Goal: Transaction & Acquisition: Download file/media

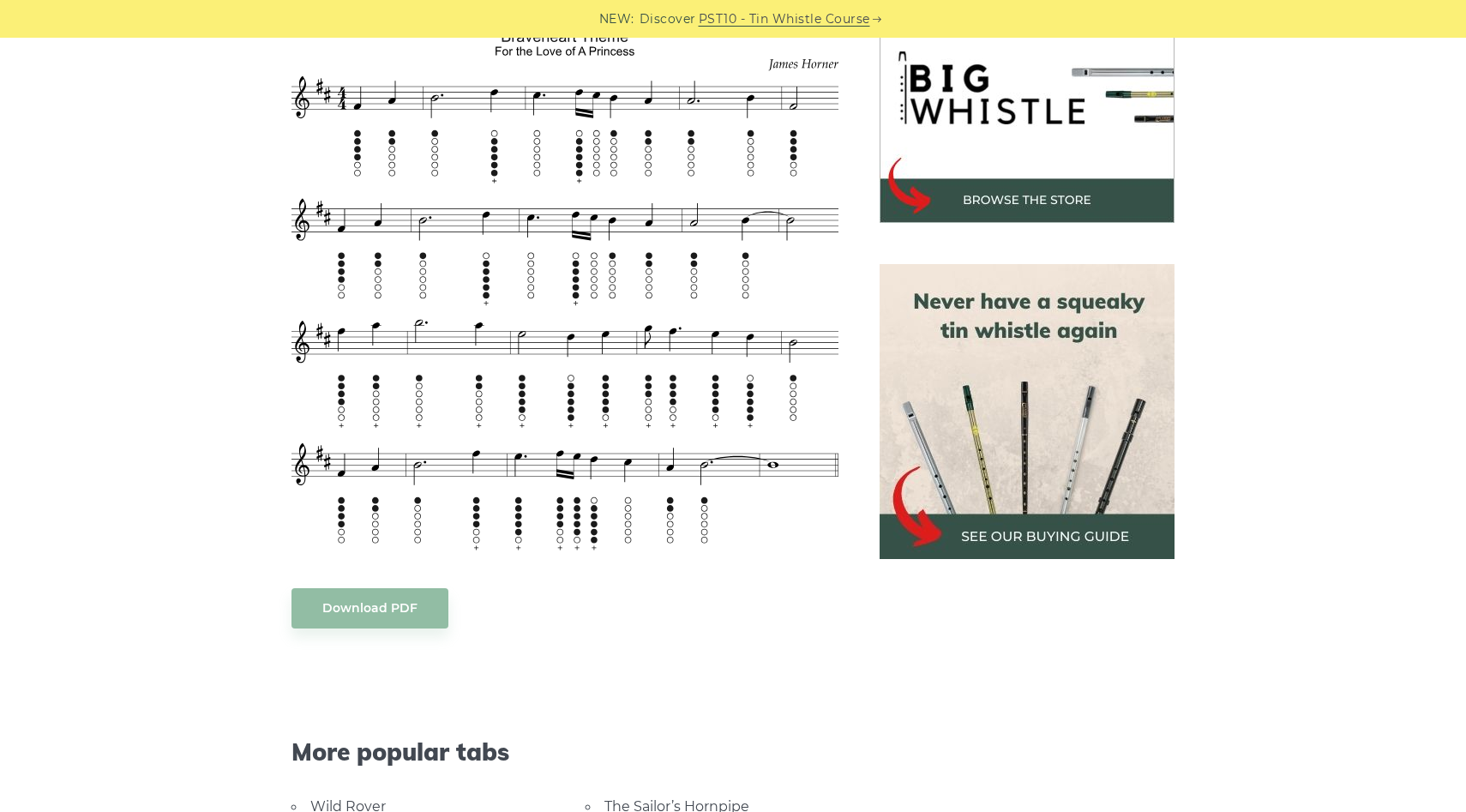
scroll to position [689, 0]
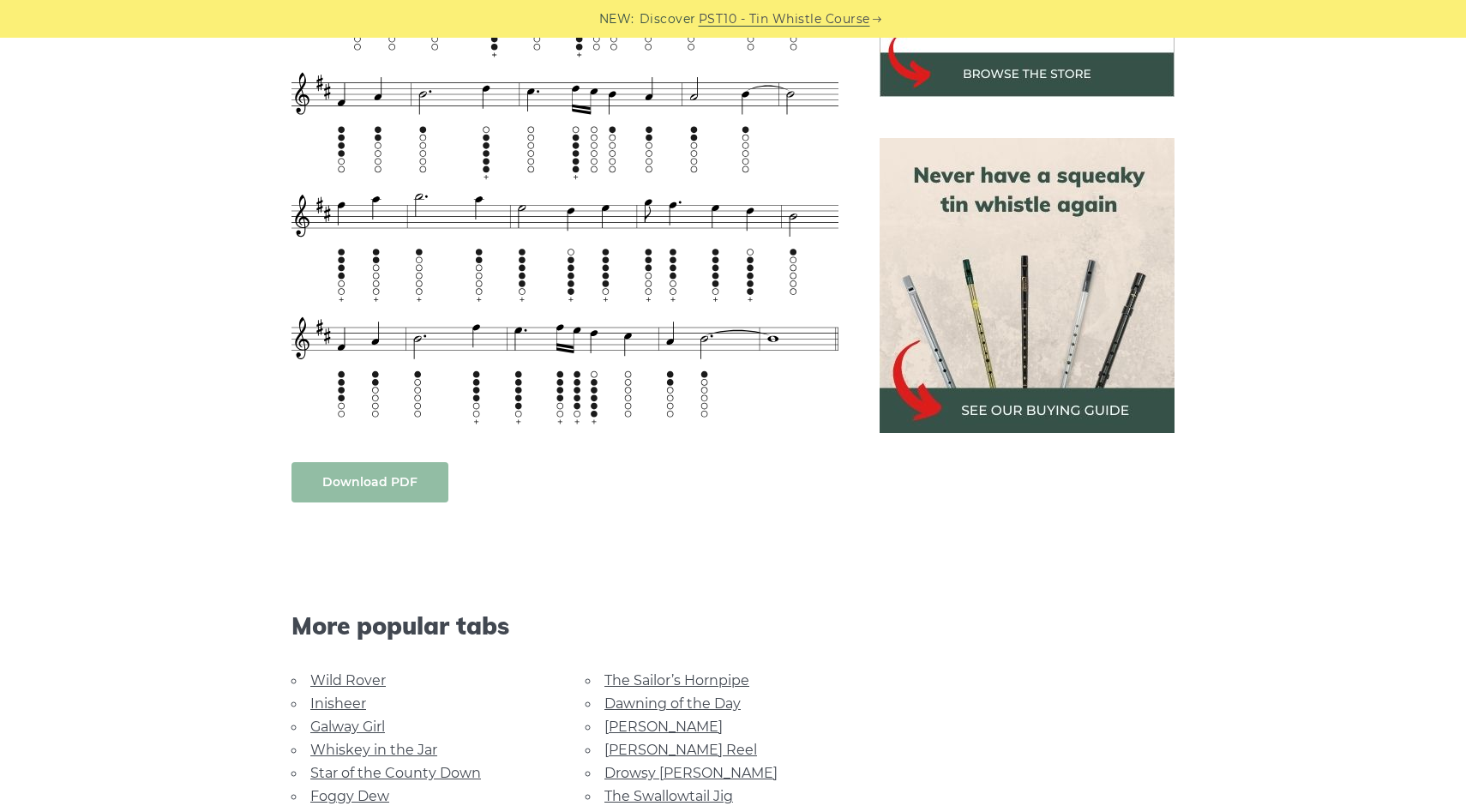
click at [384, 476] on body "NEW: Discover PST10 - Tin Whistle Course Lessons Fingering Charts Tabs & Notes …" at bounding box center [733, 690] width 1466 height 2759
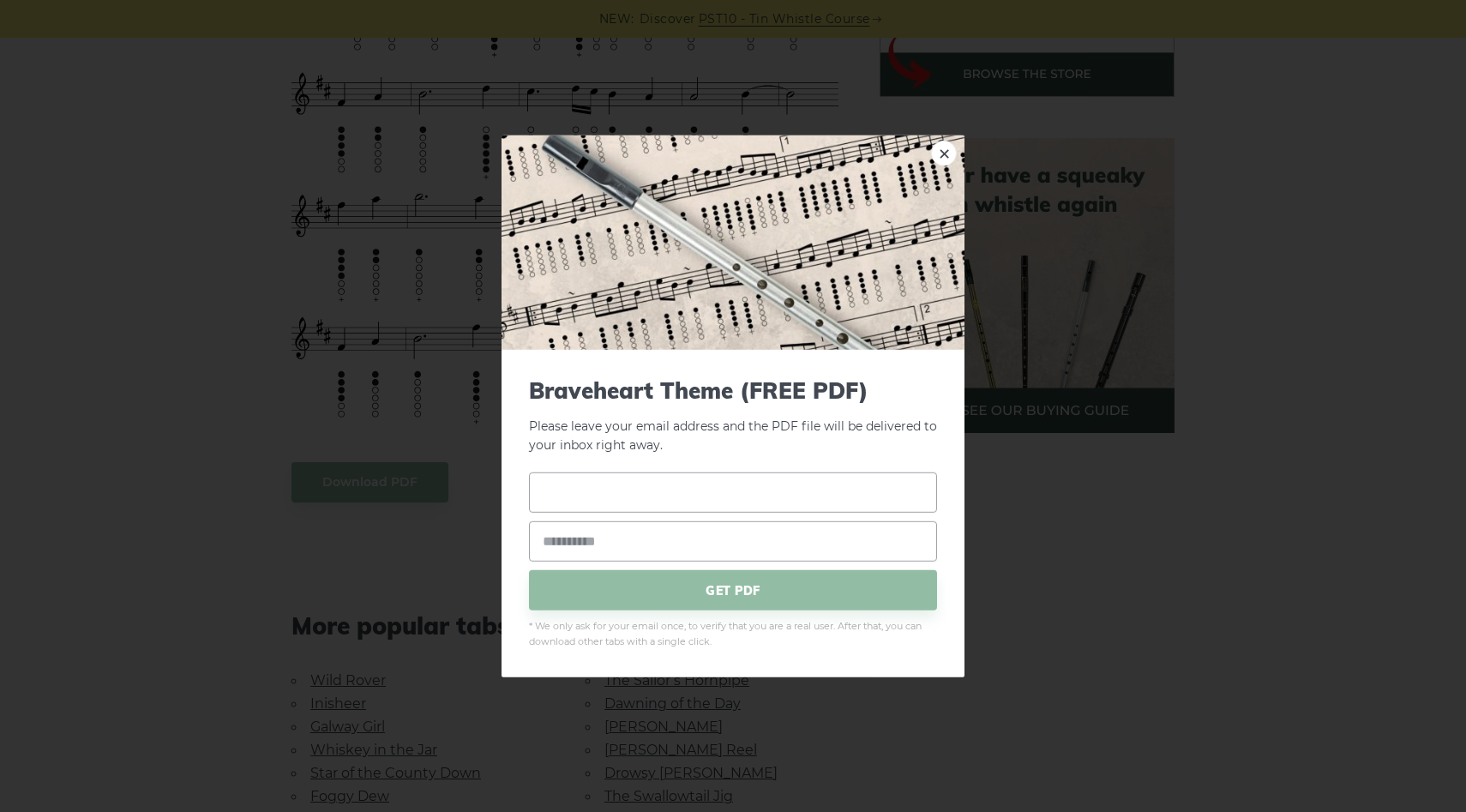
click at [772, 501] on input "text" at bounding box center [733, 492] width 408 height 40
type input "*"
click at [859, 397] on span "Braveheart Theme (FREE PDF)" at bounding box center [733, 389] width 408 height 26
click at [852, 489] on input "text" at bounding box center [733, 492] width 408 height 40
type input "****"
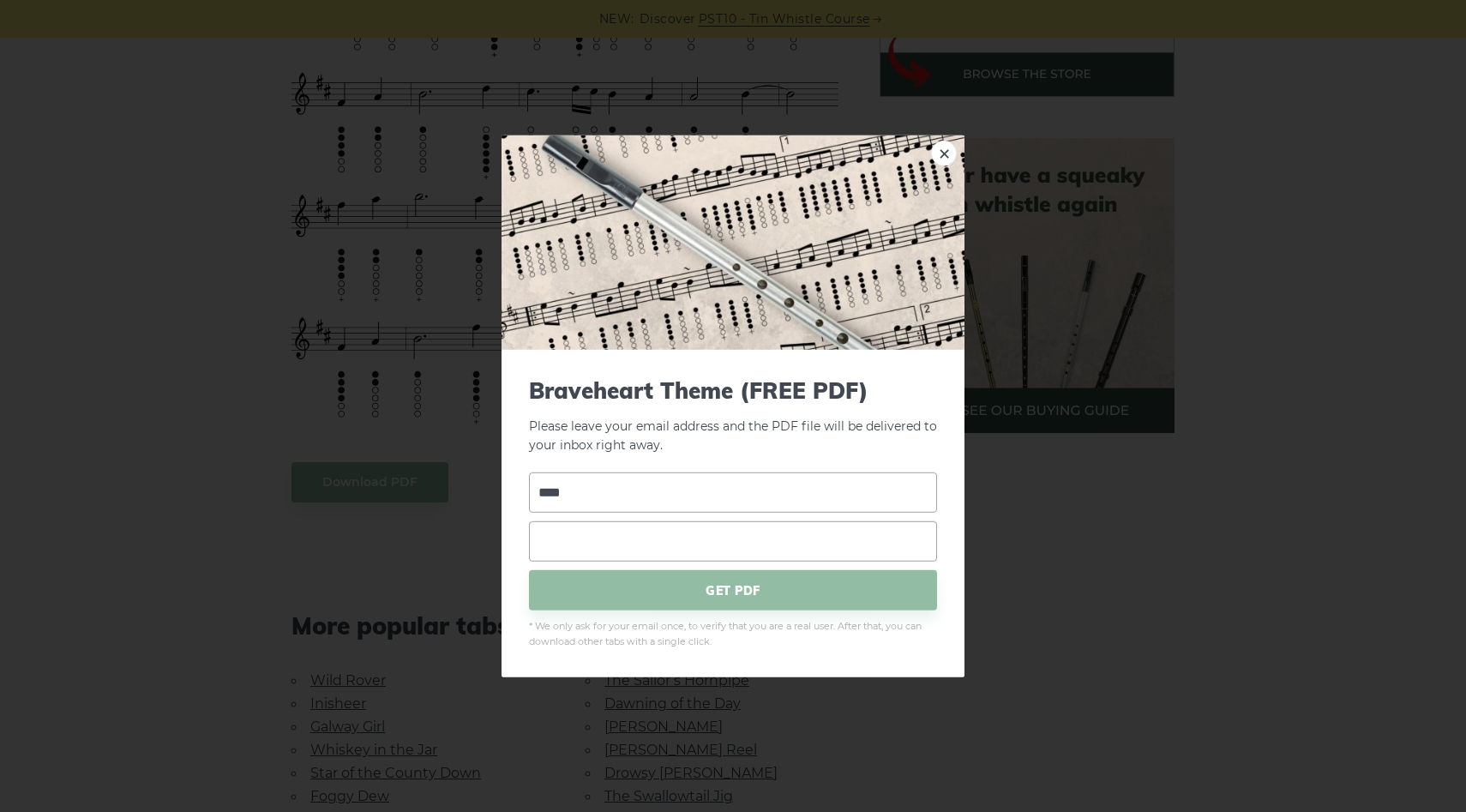
click at [804, 559] on input "email" at bounding box center [733, 541] width 408 height 40
type input "*"
type input "**********"
click at [794, 619] on span "* We only ask for your email once, to verify that you are a real user. After th…" at bounding box center [733, 634] width 408 height 31
click at [789, 596] on span "GET PDF" at bounding box center [733, 589] width 408 height 40
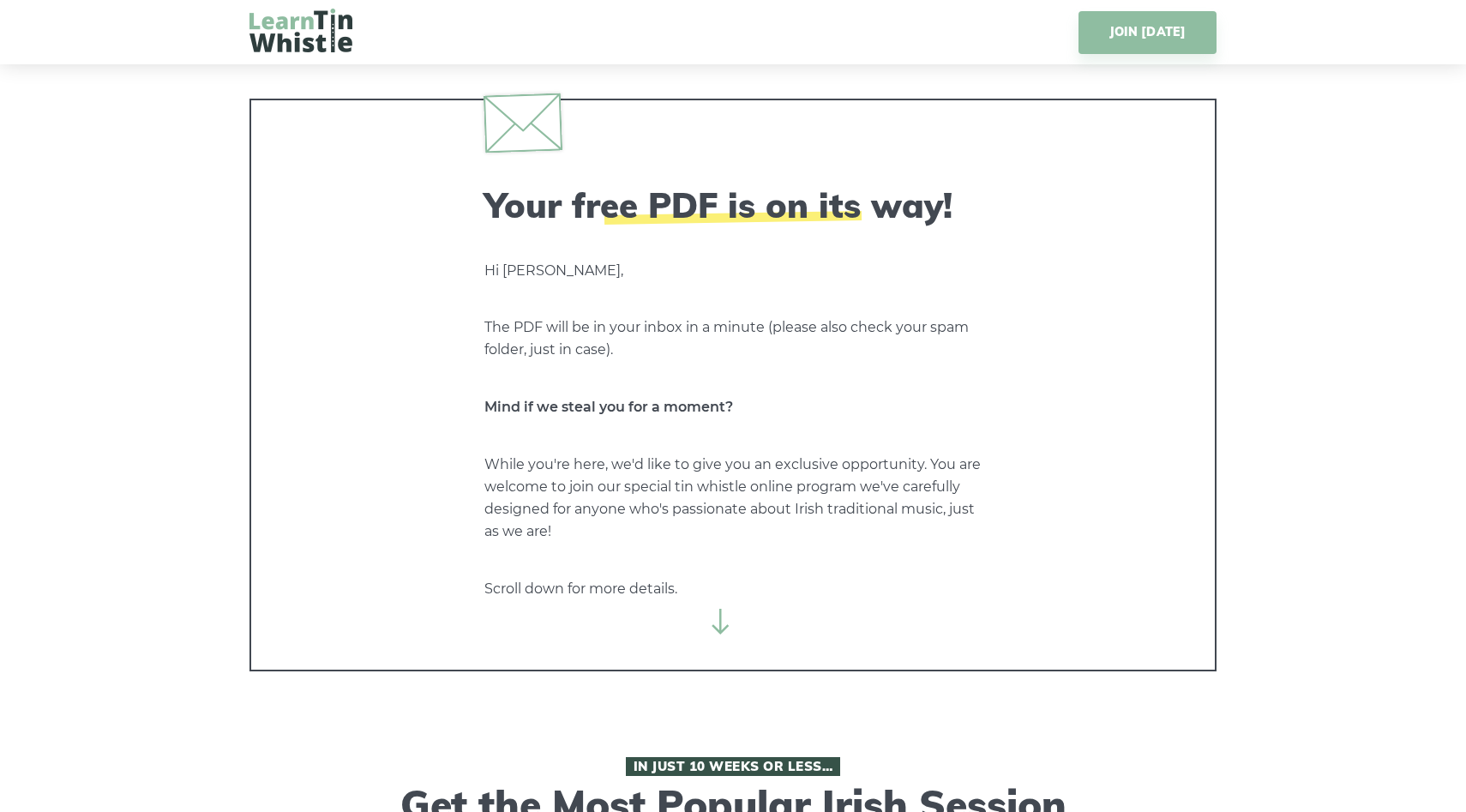
click at [658, 371] on div "Your free PDF is on its way! Hi [PERSON_NAME], The PDF will be in your inbox in…" at bounding box center [733, 392] width 498 height 416
